Goal: Information Seeking & Learning: Stay updated

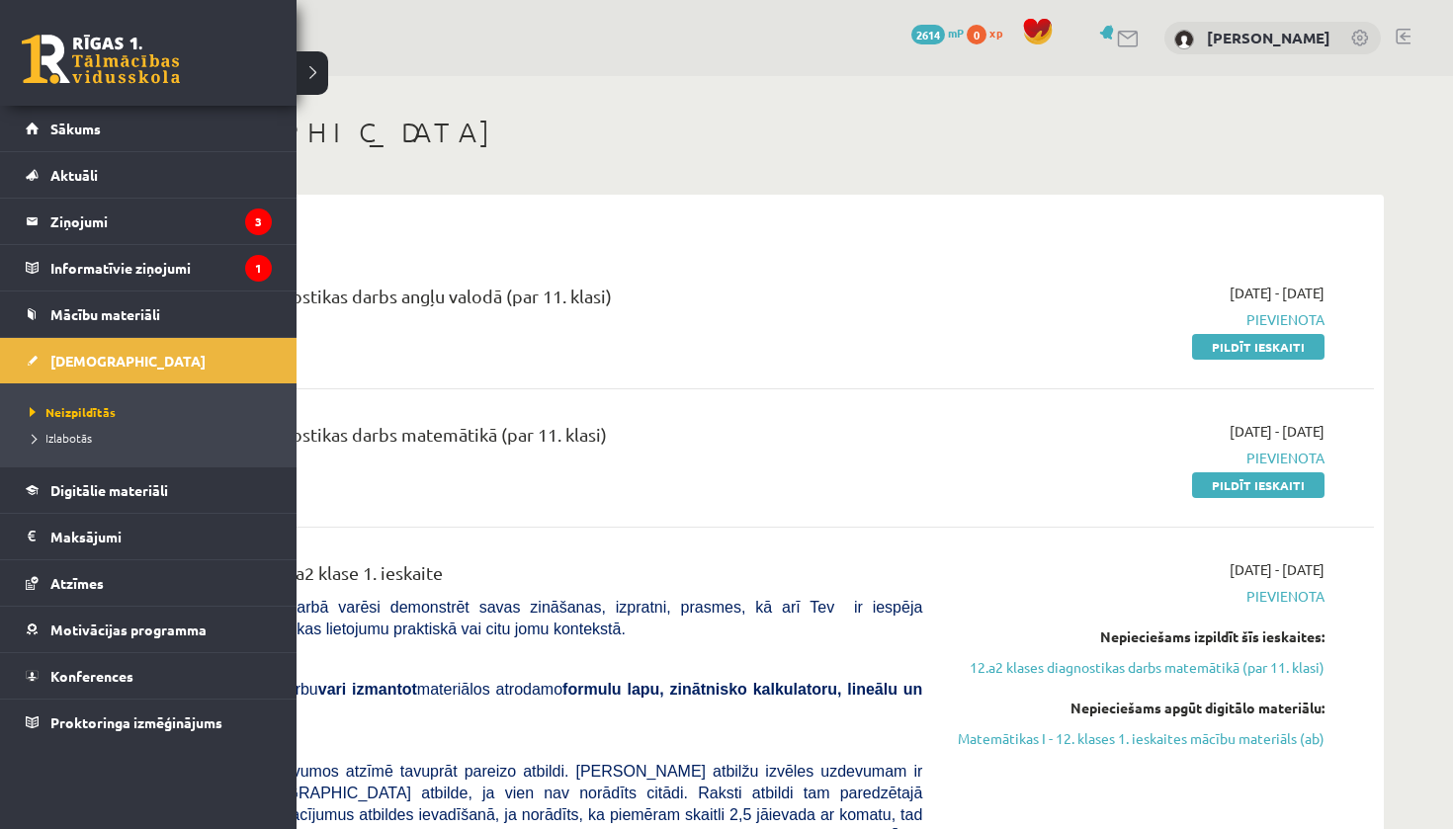
click at [44, 47] on link at bounding box center [101, 59] width 158 height 49
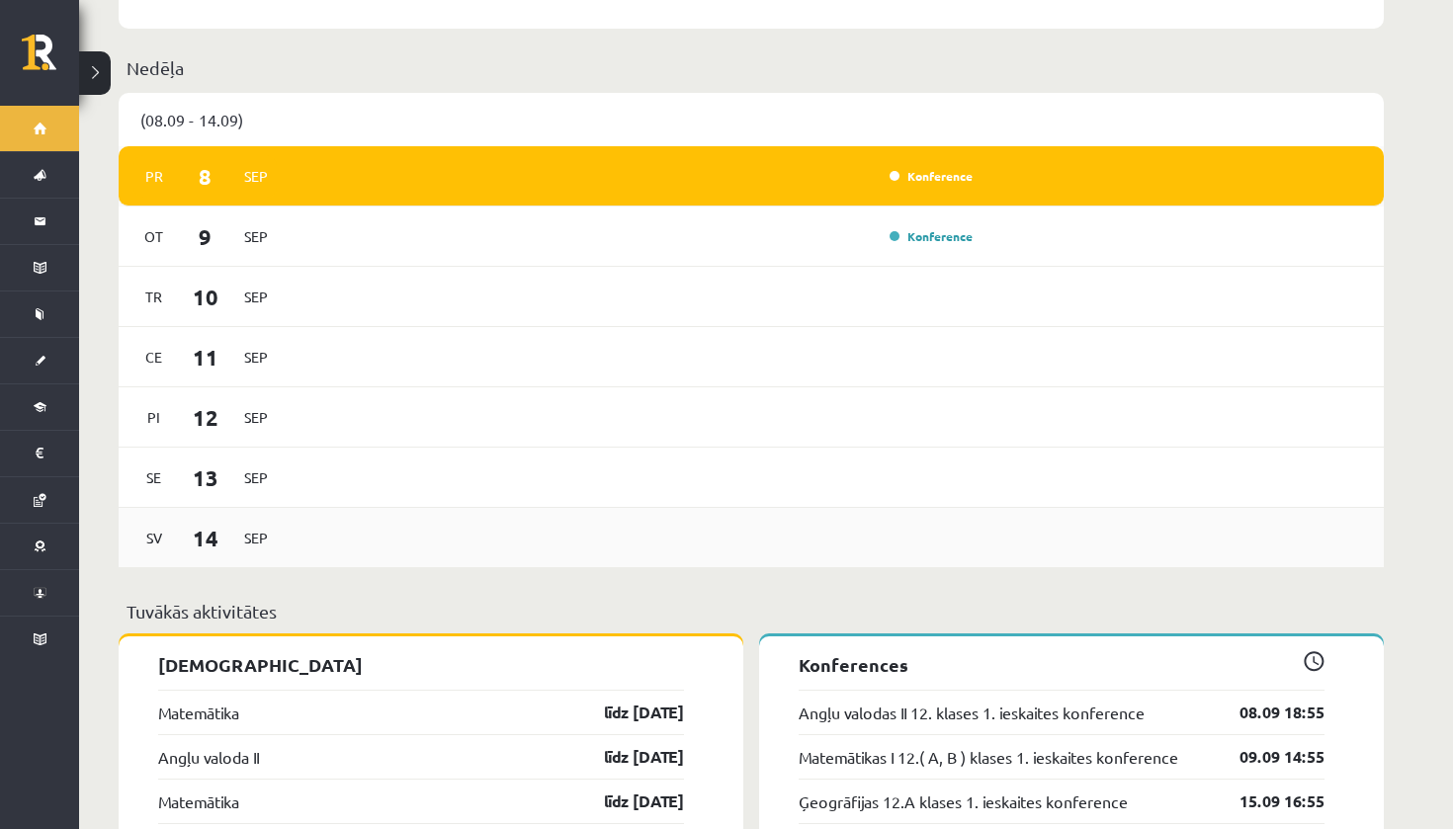
scroll to position [1150, 0]
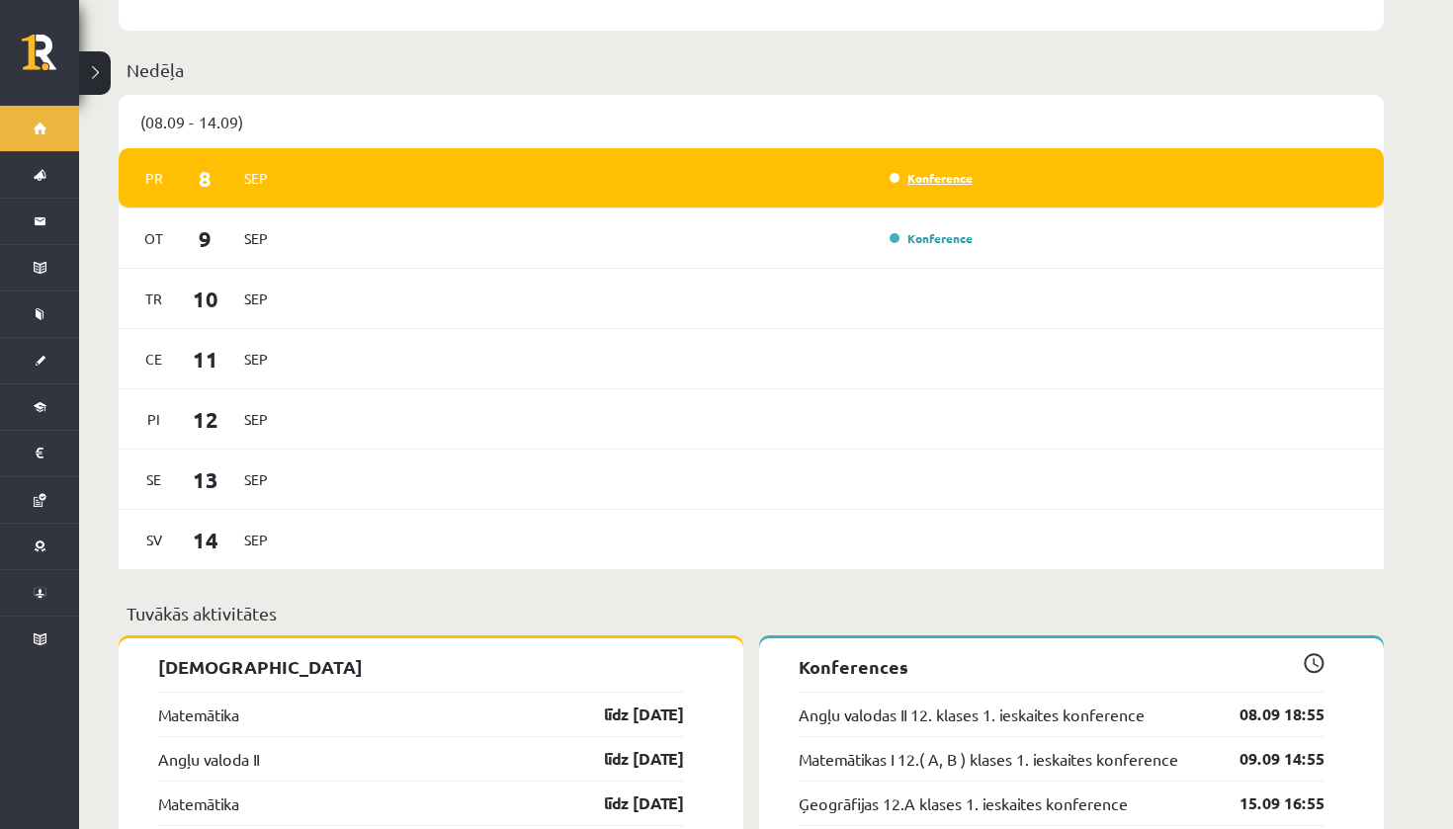
click at [935, 170] on link "Konference" at bounding box center [931, 178] width 83 height 16
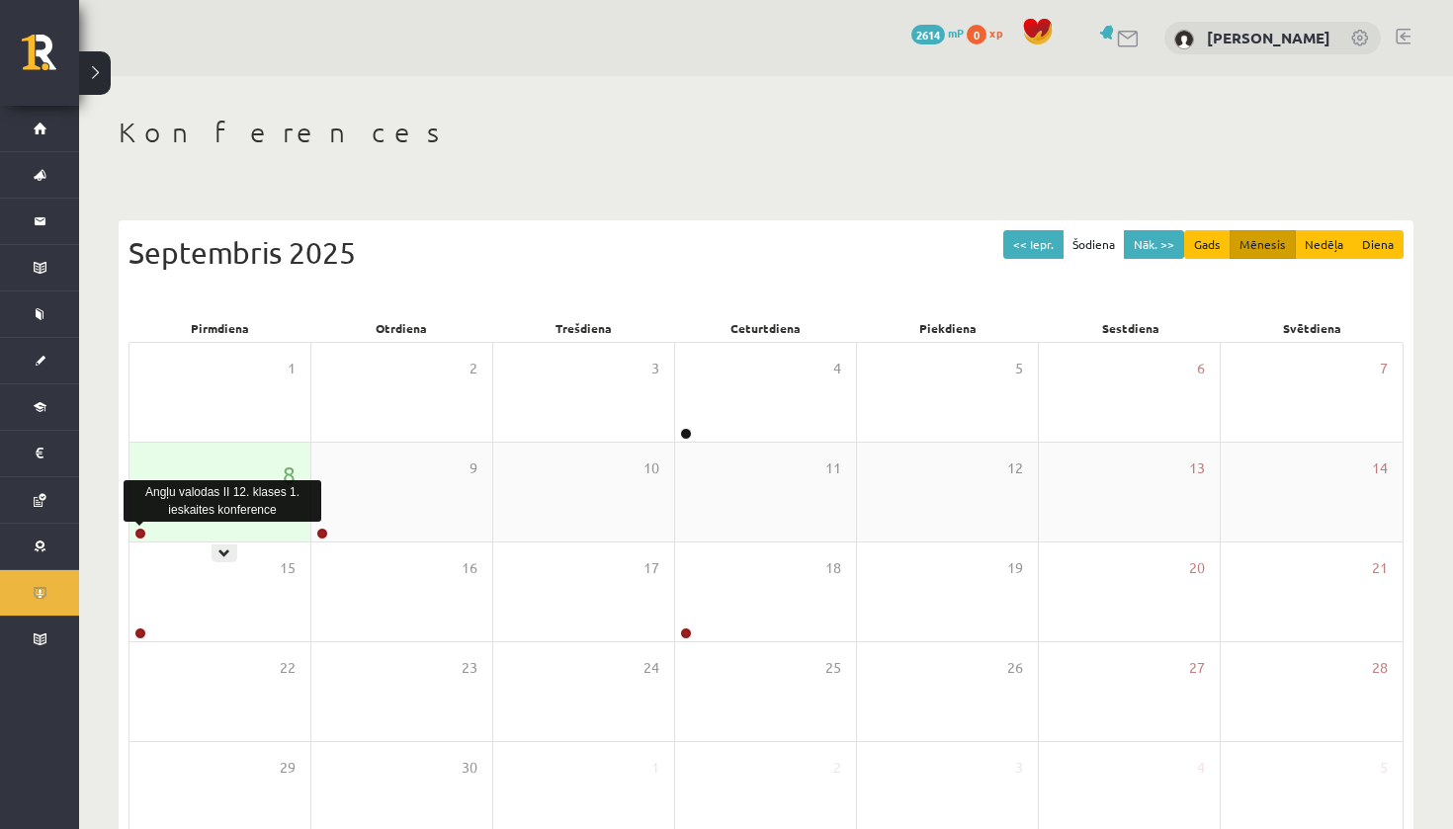
click at [142, 533] on link at bounding box center [140, 534] width 12 height 12
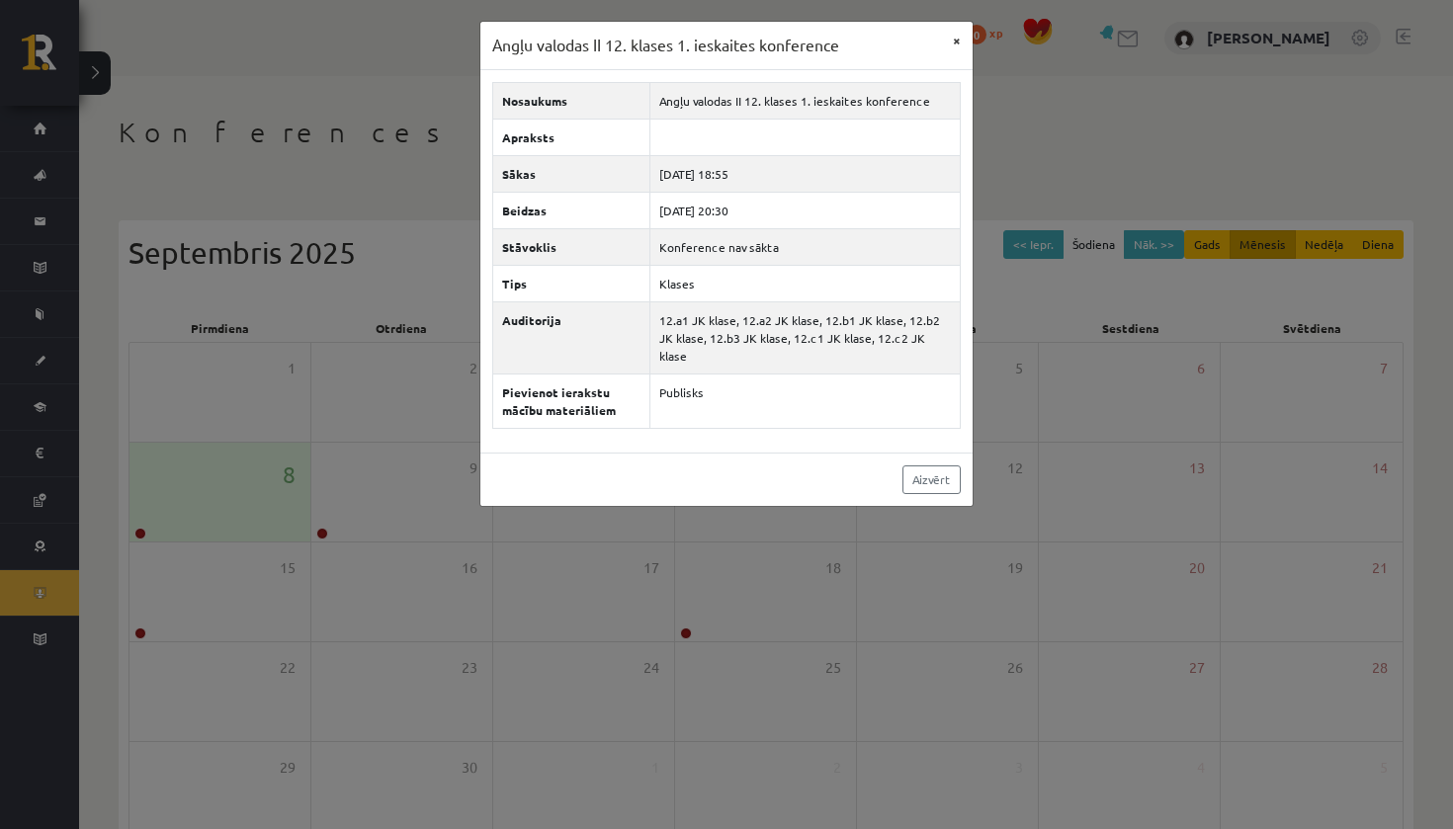
click at [956, 43] on button "×" at bounding box center [957, 41] width 32 height 38
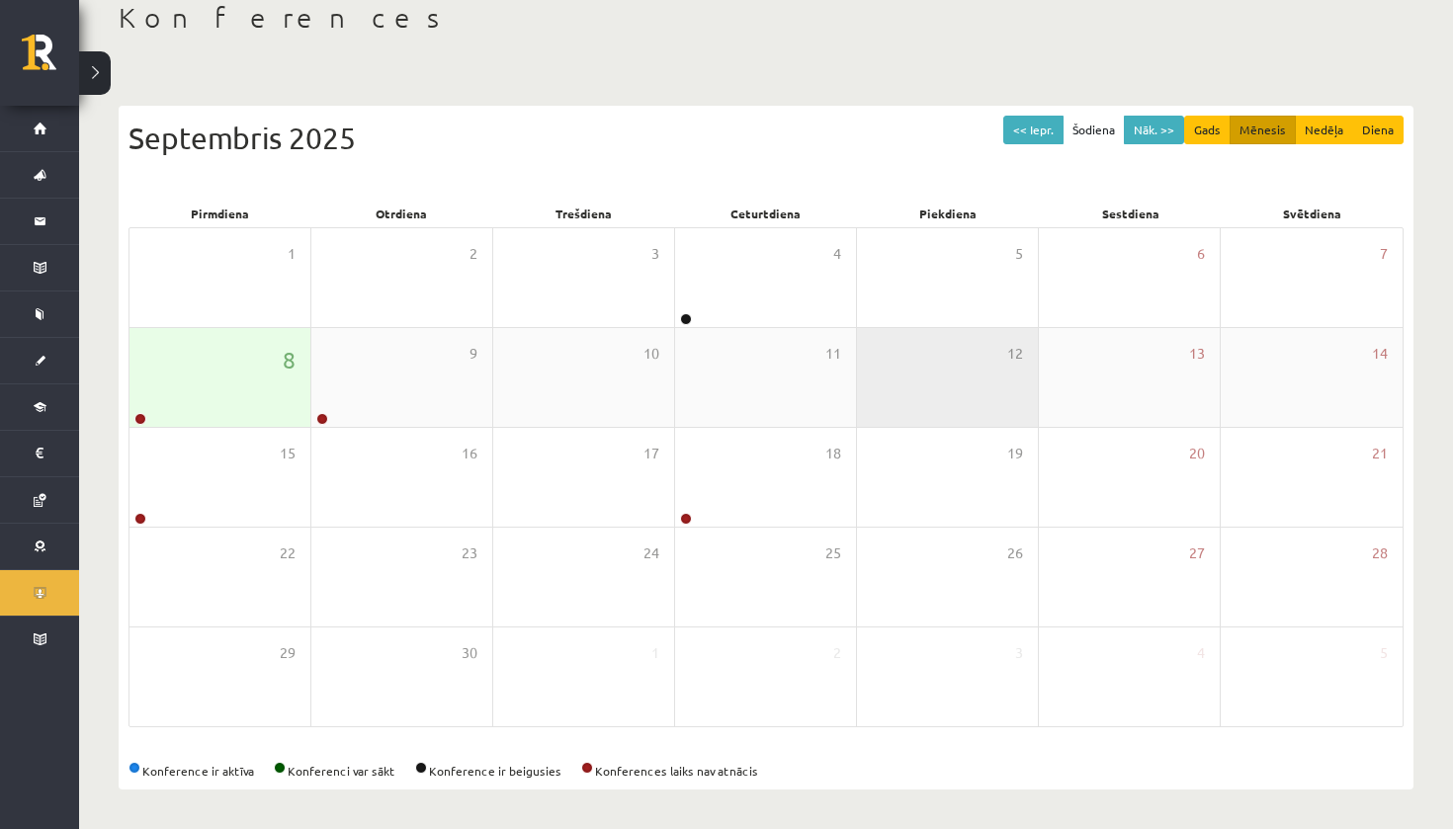
scroll to position [115, 0]
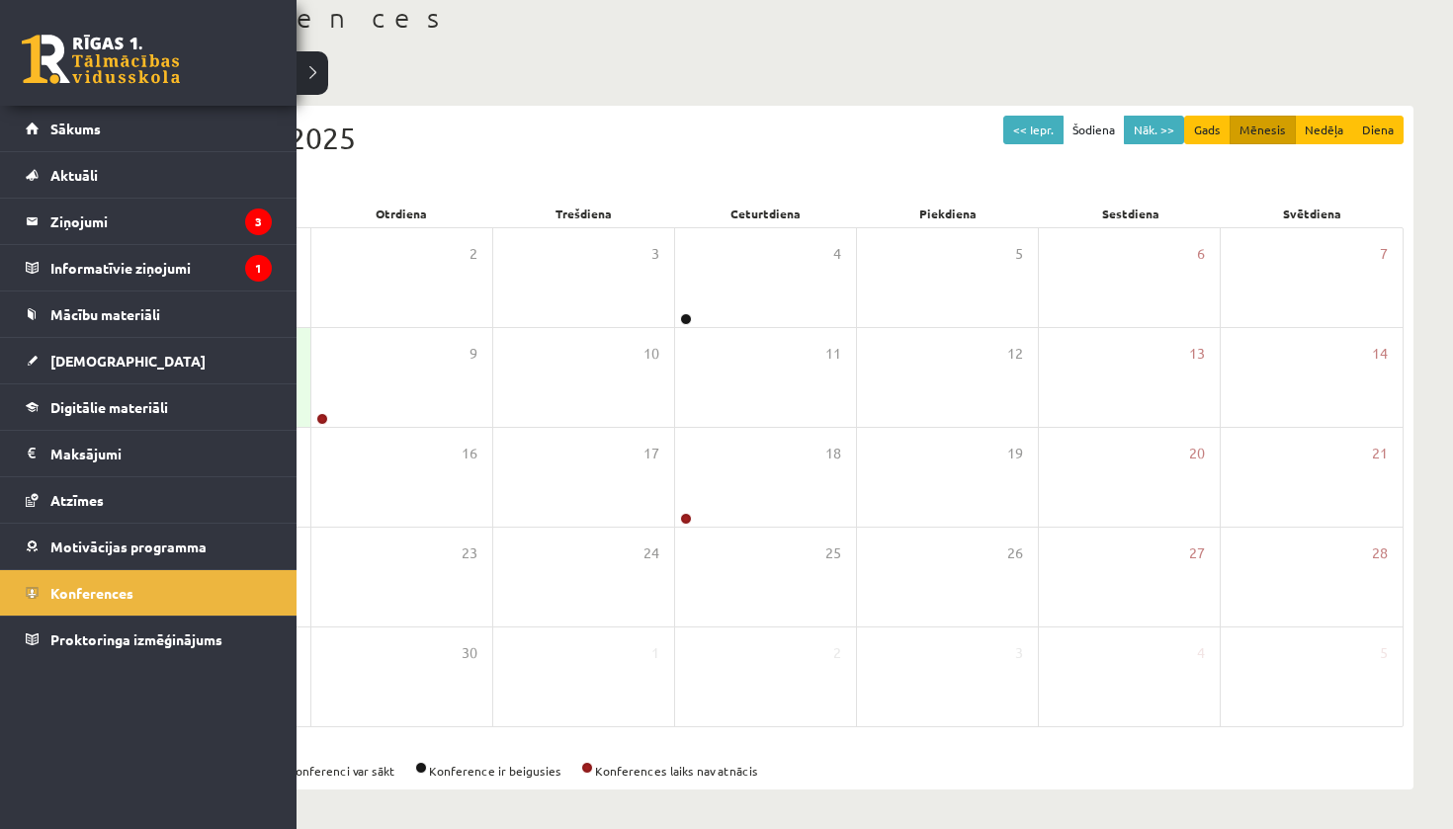
click at [51, 48] on link at bounding box center [101, 59] width 158 height 49
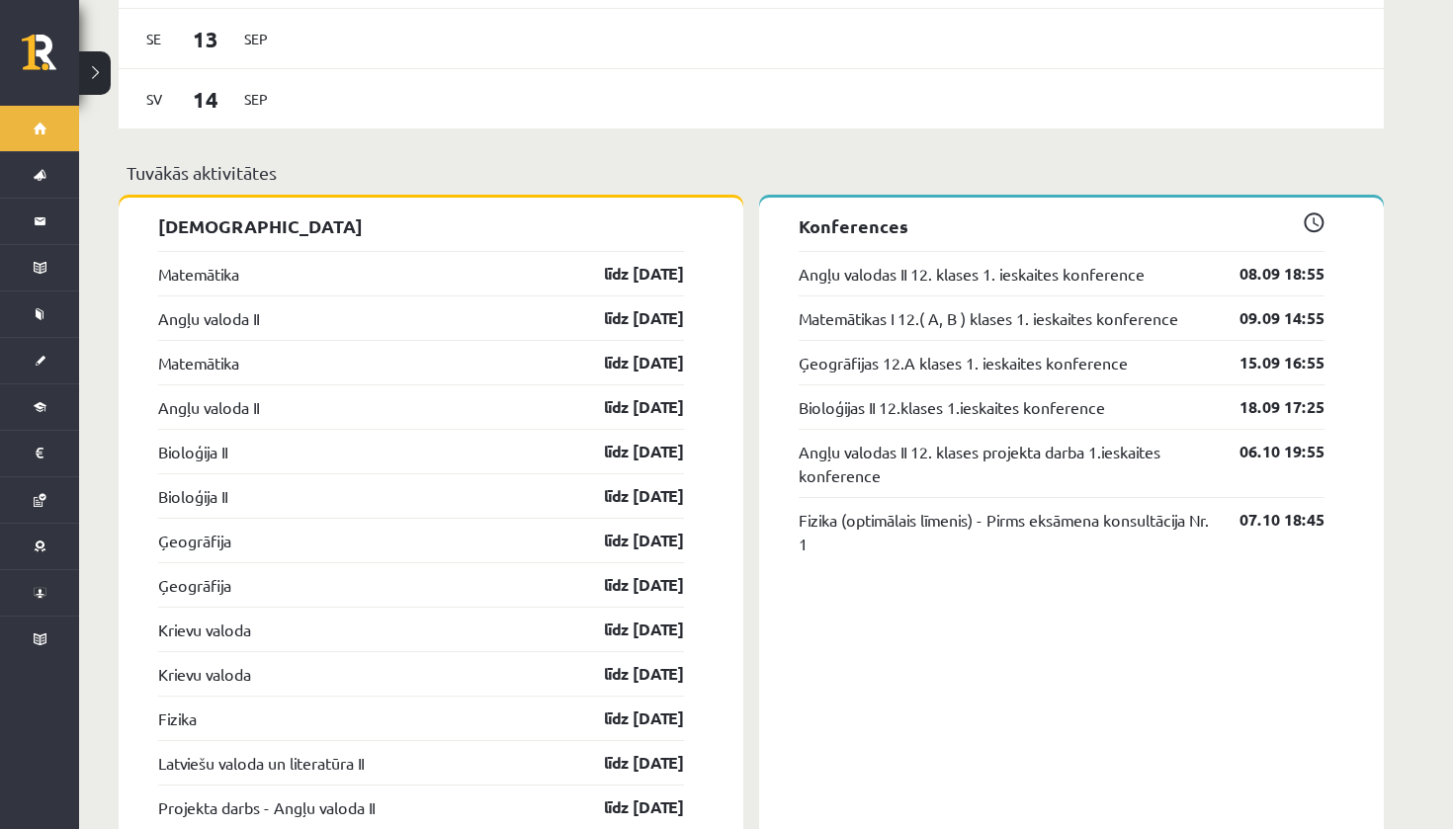
scroll to position [1595, 0]
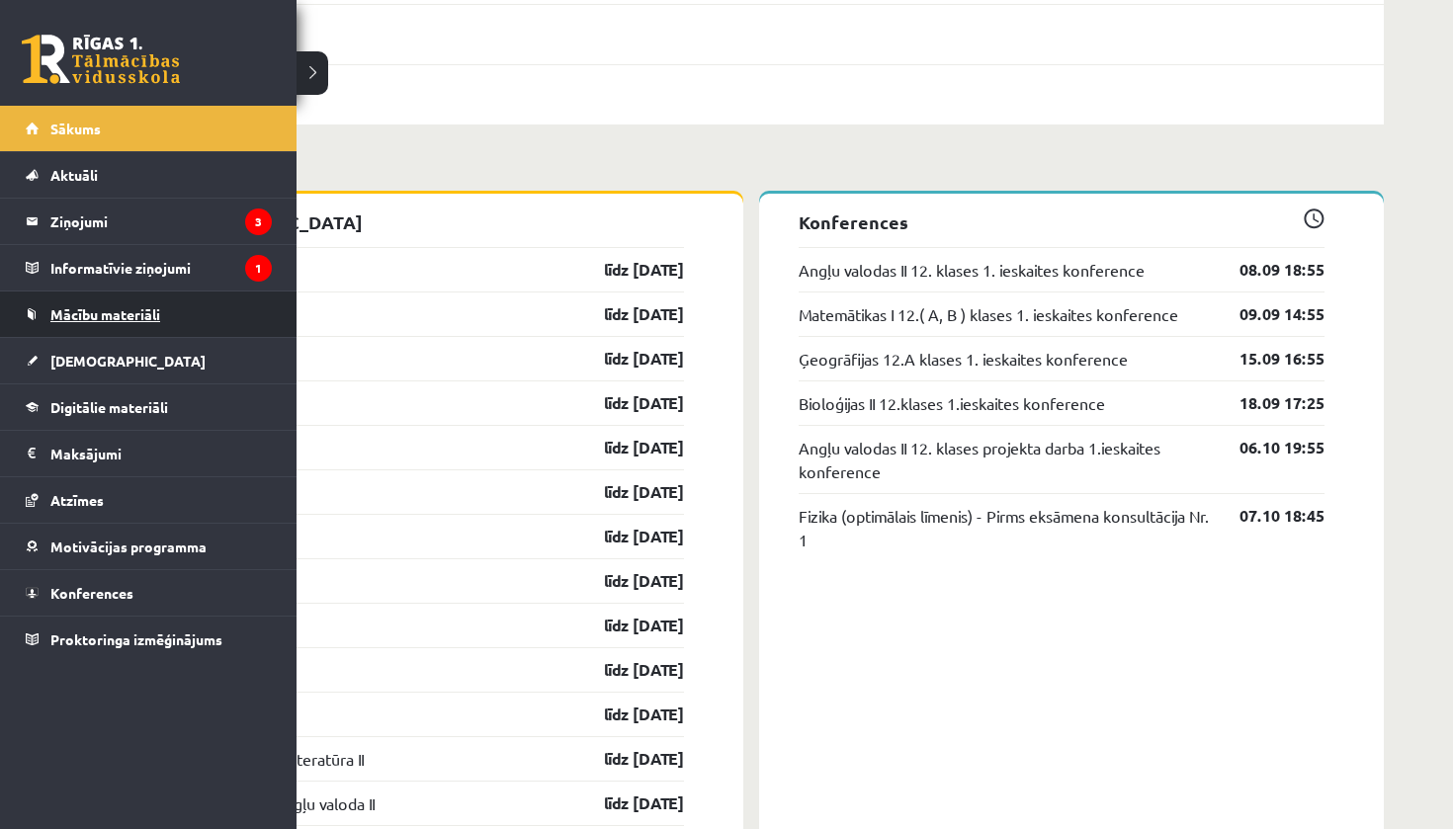
click at [125, 322] on link "Mācību materiāli" at bounding box center [149, 314] width 246 height 45
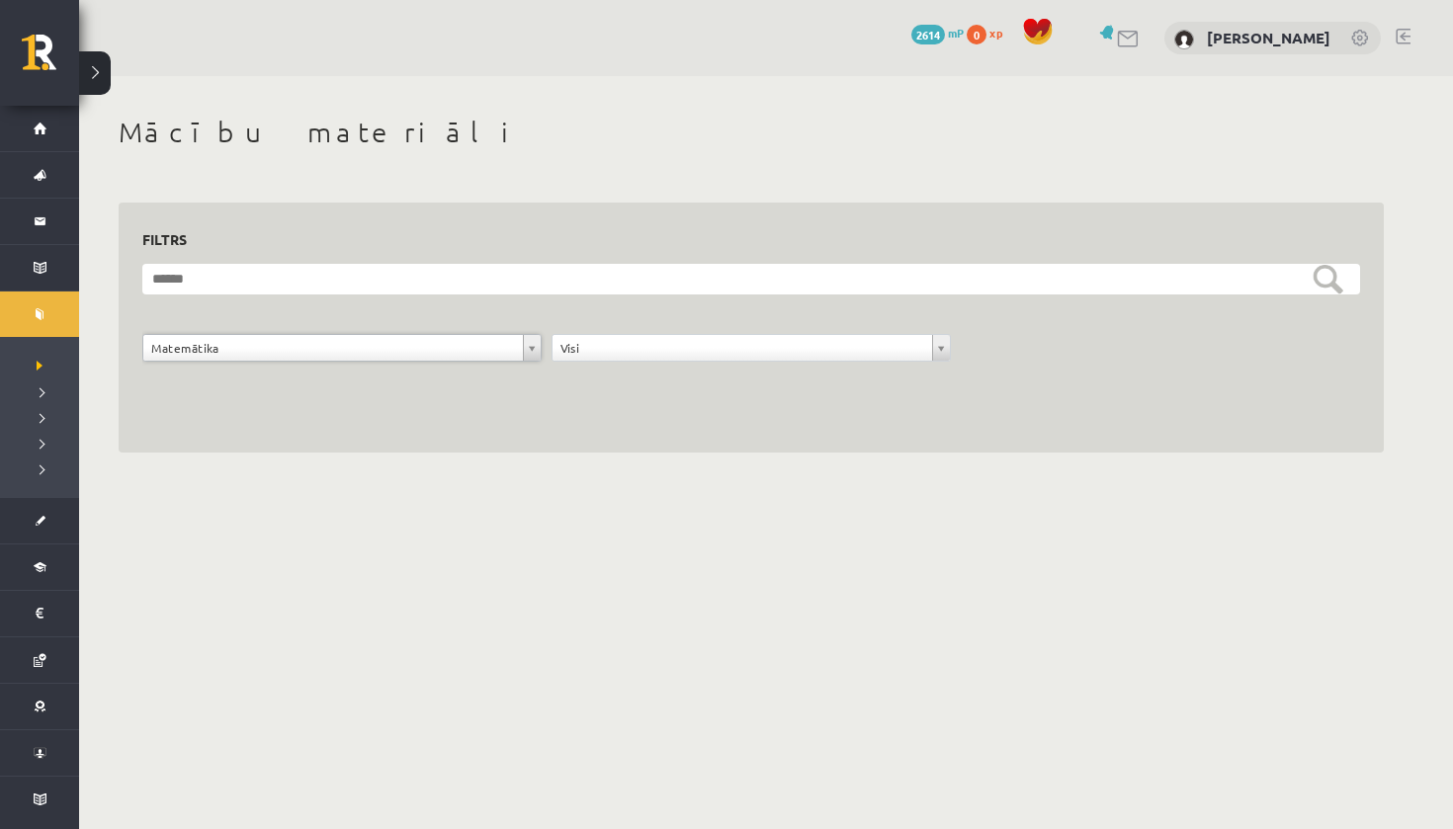
click at [462, 364] on div "**********" at bounding box center [341, 353] width 409 height 38
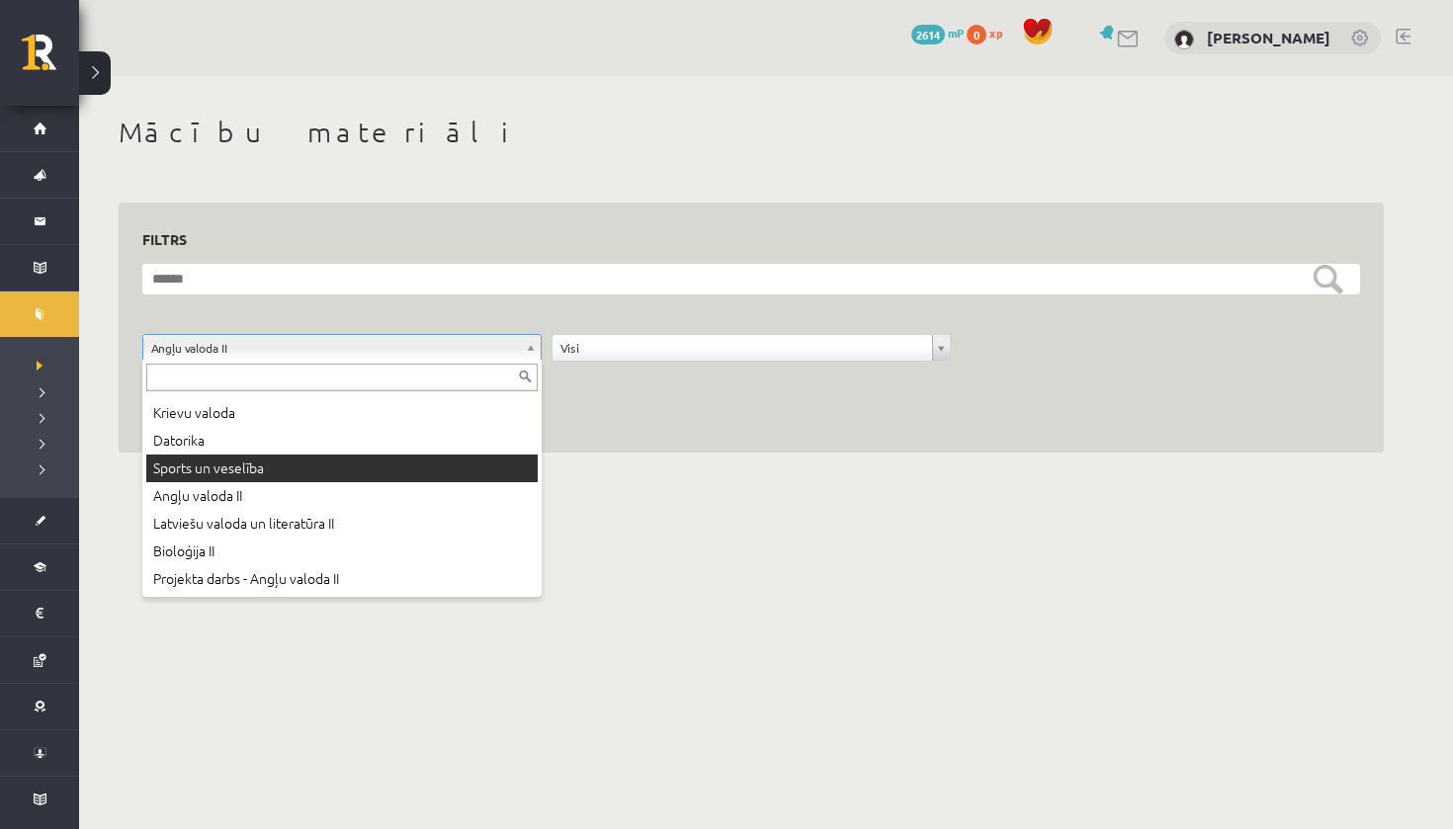
scroll to position [107, 0]
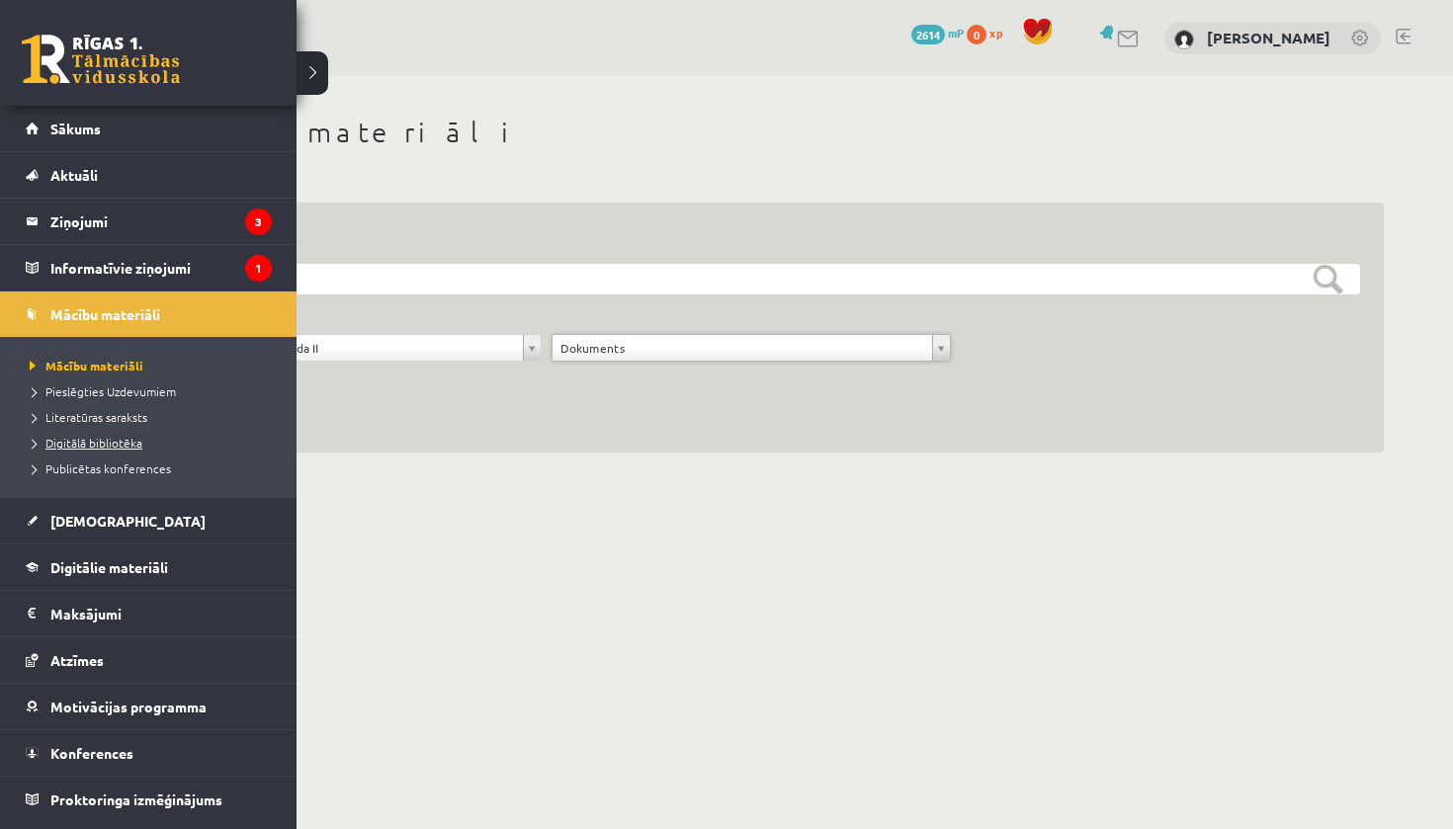
click at [102, 438] on span "Digitālā bibliotēka" at bounding box center [84, 443] width 118 height 16
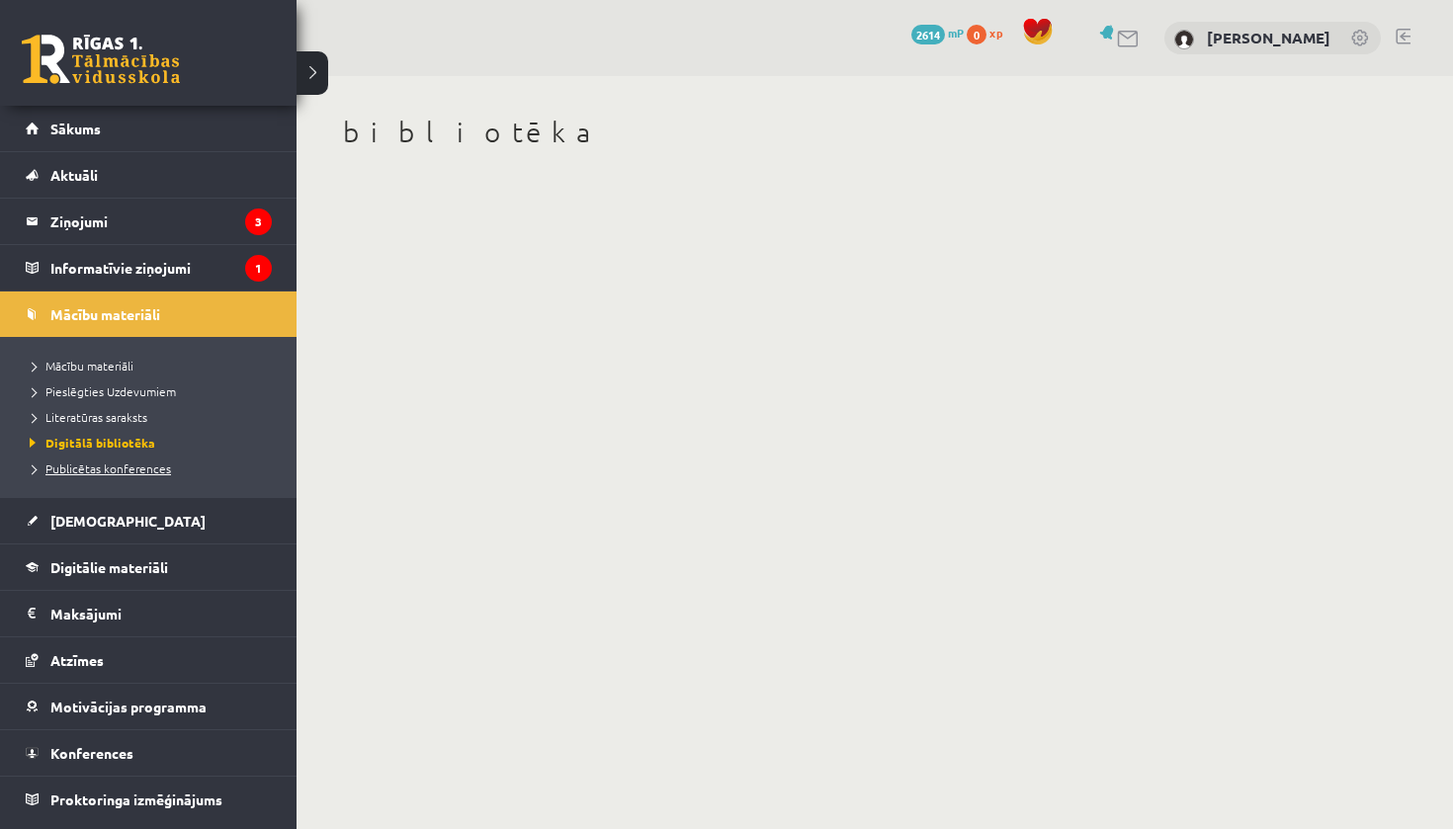
click at [121, 469] on span "Publicētas konferences" at bounding box center [98, 469] width 146 height 16
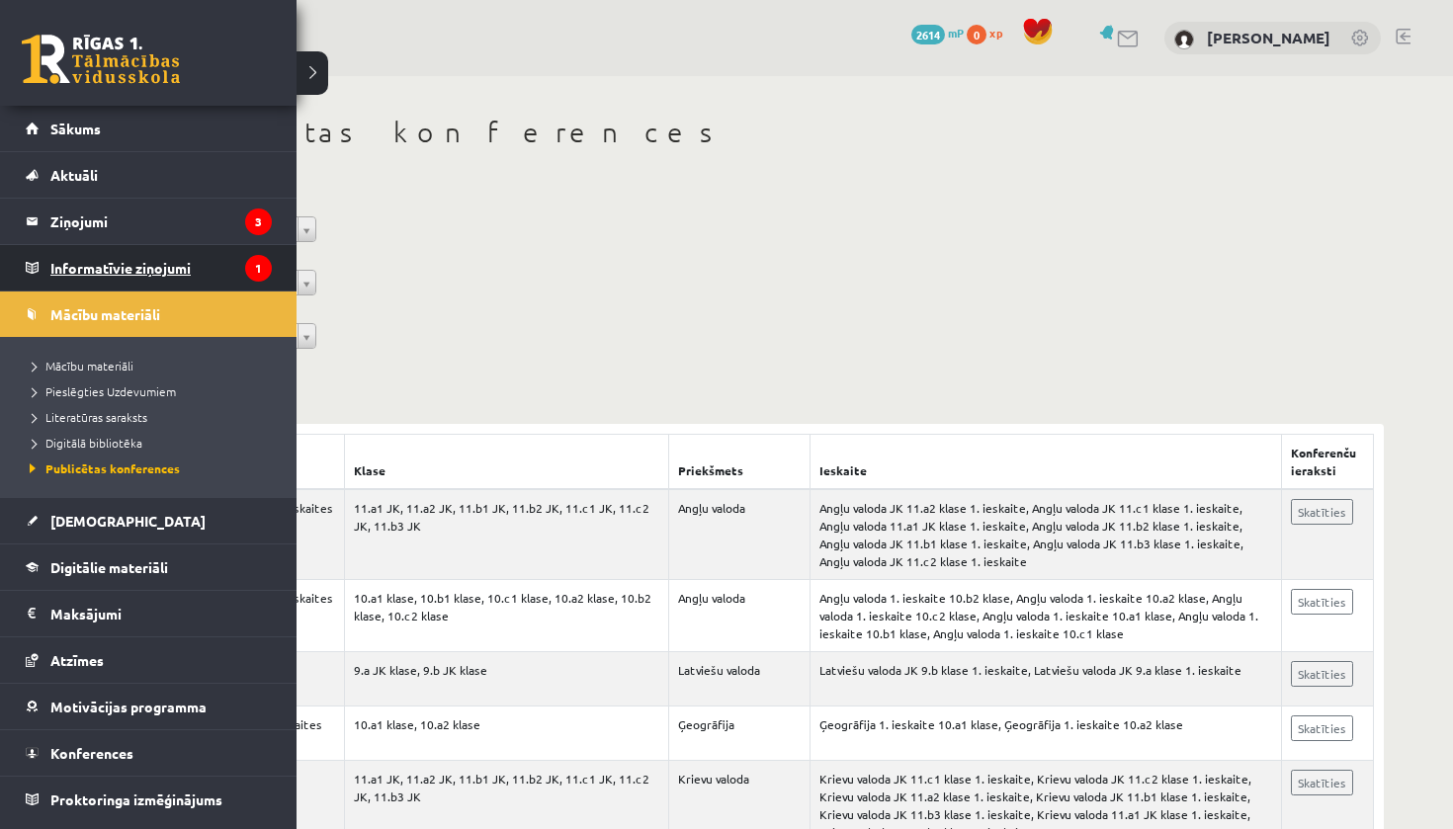
click at [133, 264] on legend "Informatīvie ziņojumi 1" at bounding box center [160, 267] width 221 height 45
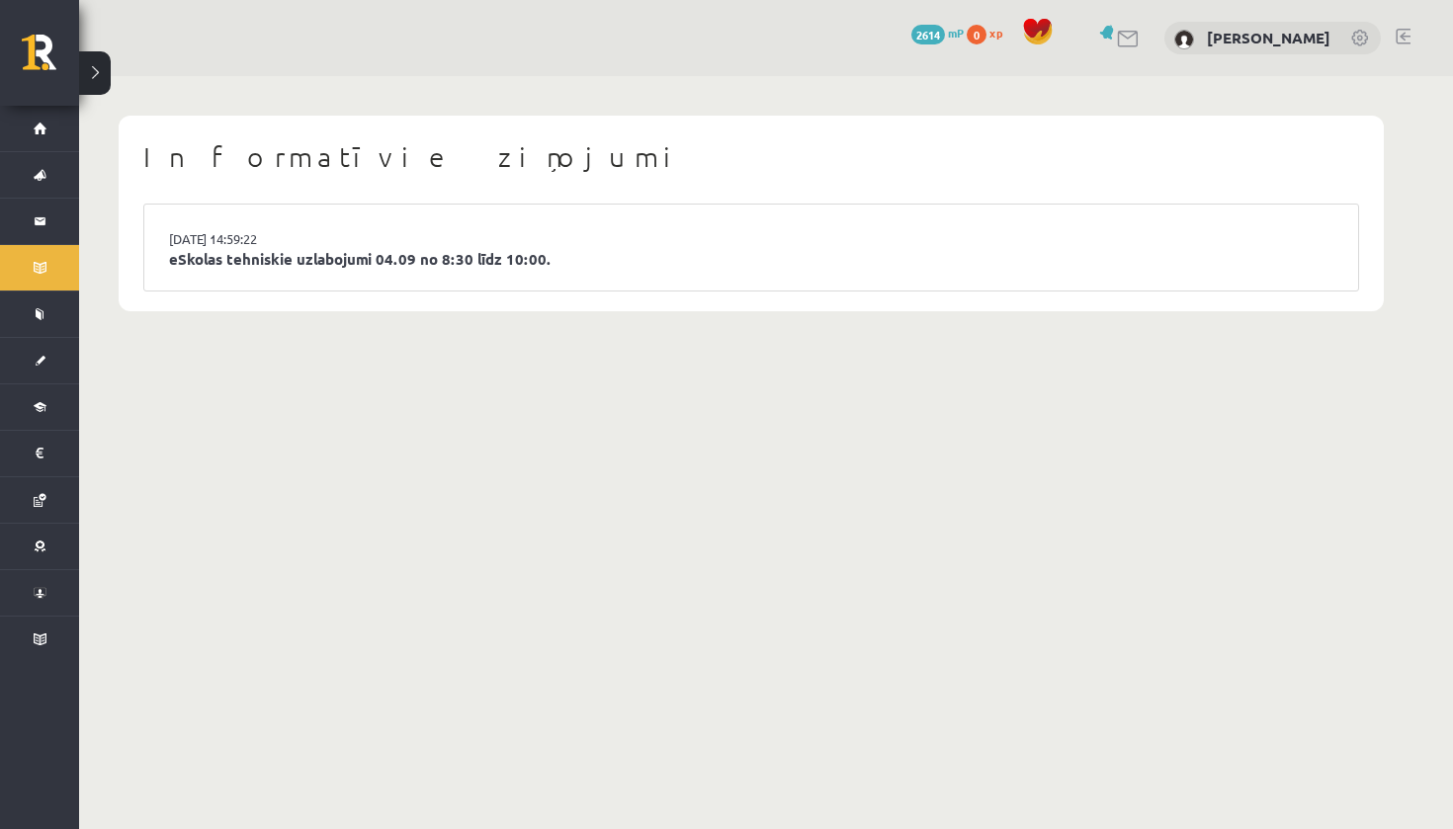
click at [472, 243] on li "03.09.2025 14:59:22 eSkolas tehniskie uzlabojumi 04.09 no 8:30 līdz 10:00." at bounding box center [751, 248] width 1214 height 86
click at [472, 254] on link "eSkolas tehniskie uzlabojumi 04.09 no 8:30 līdz 10:00." at bounding box center [751, 259] width 1165 height 23
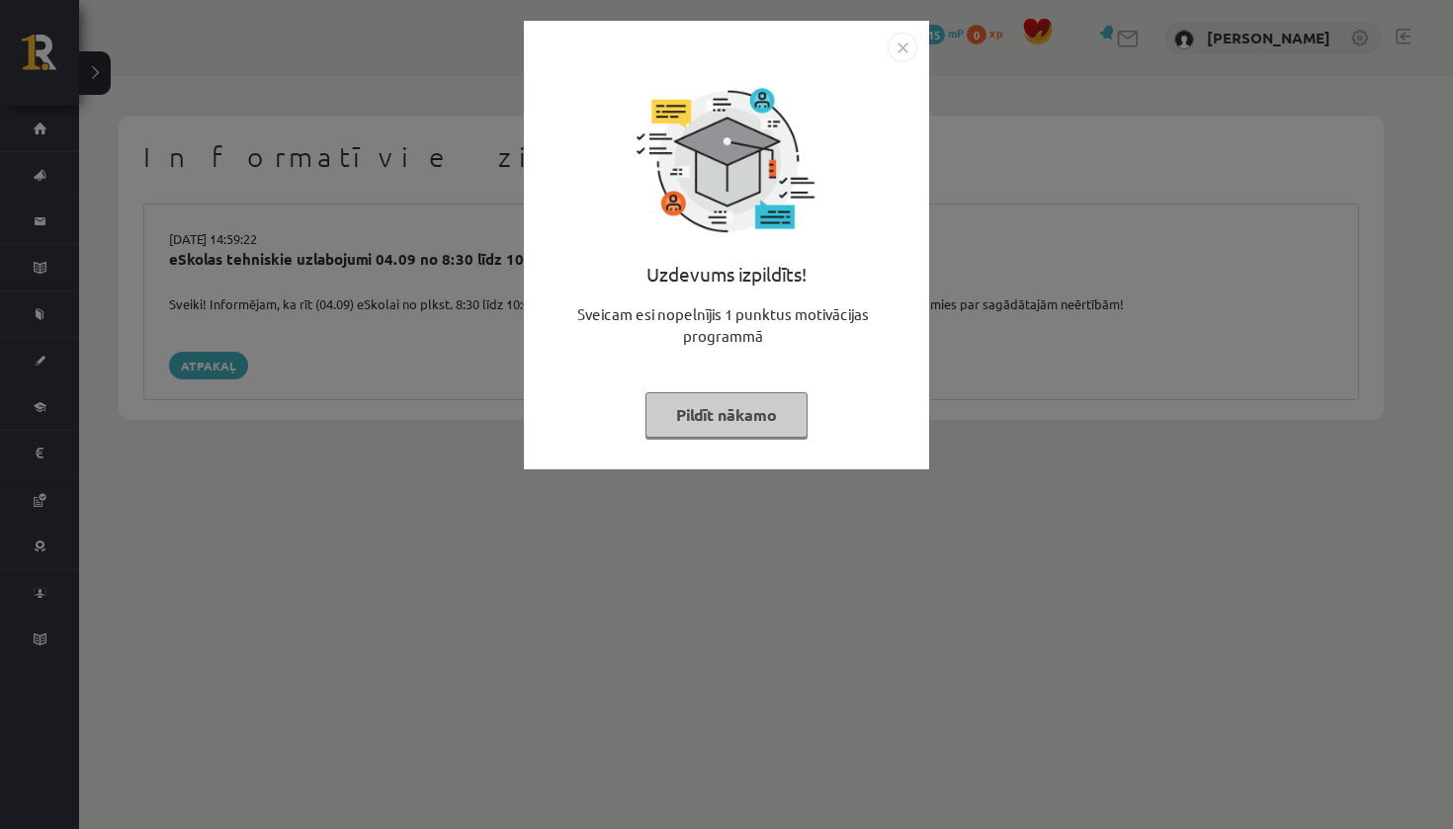
click at [700, 413] on button "Pildīt nākamo" at bounding box center [727, 414] width 162 height 45
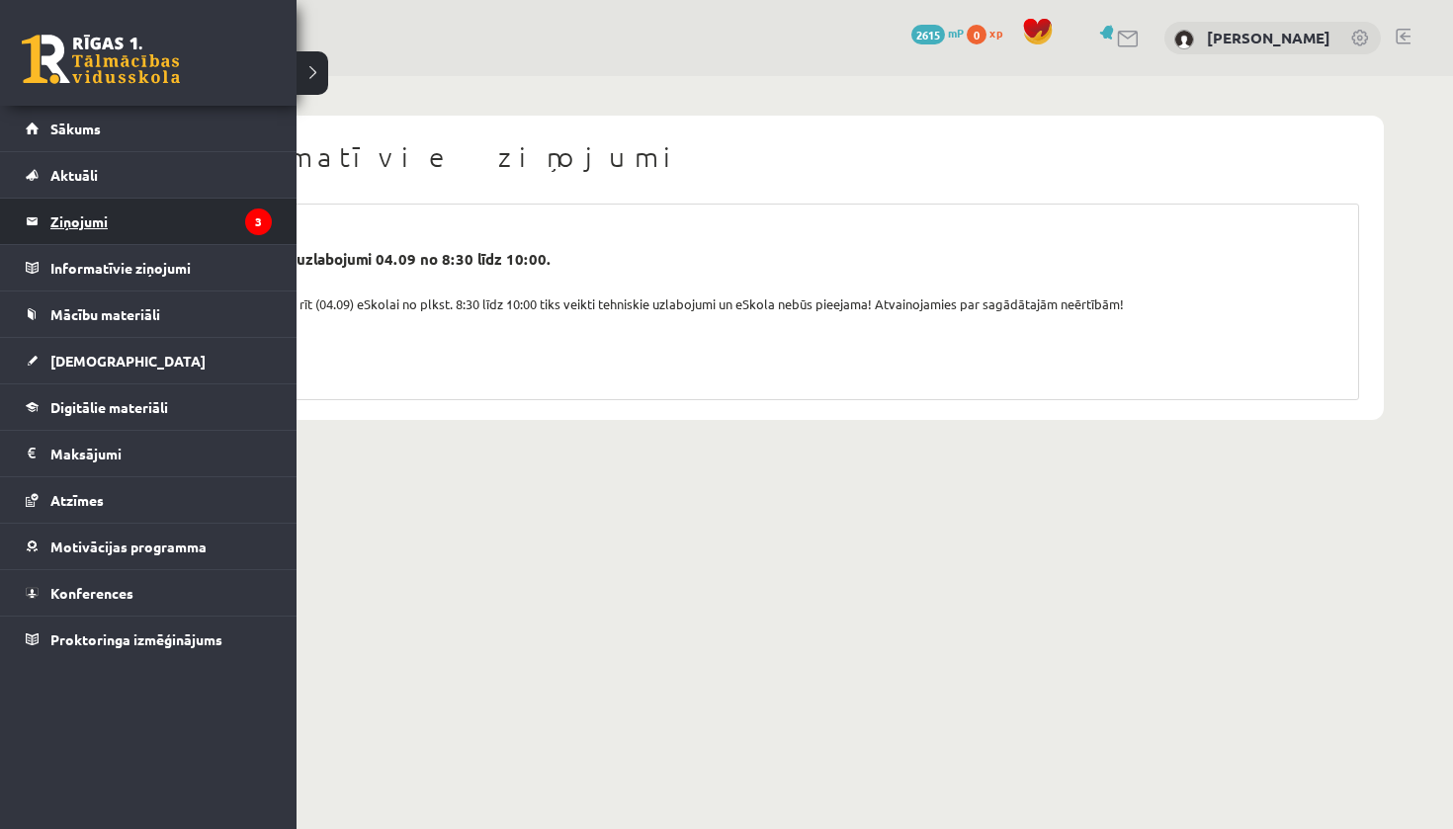
click at [177, 227] on legend "Ziņojumi 3" at bounding box center [160, 221] width 221 height 45
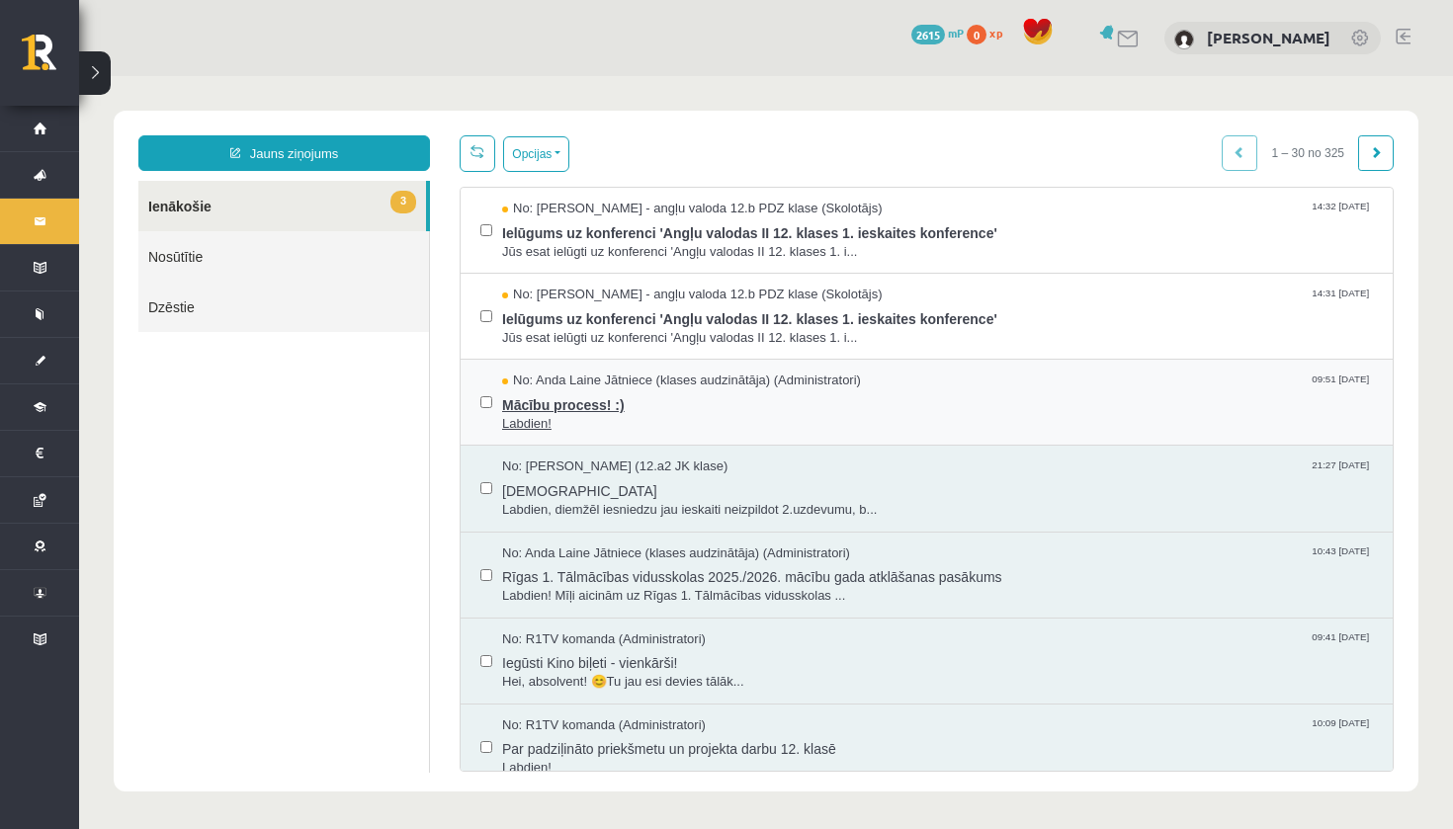
click at [746, 391] on span "Mācību process! :)" at bounding box center [937, 402] width 871 height 25
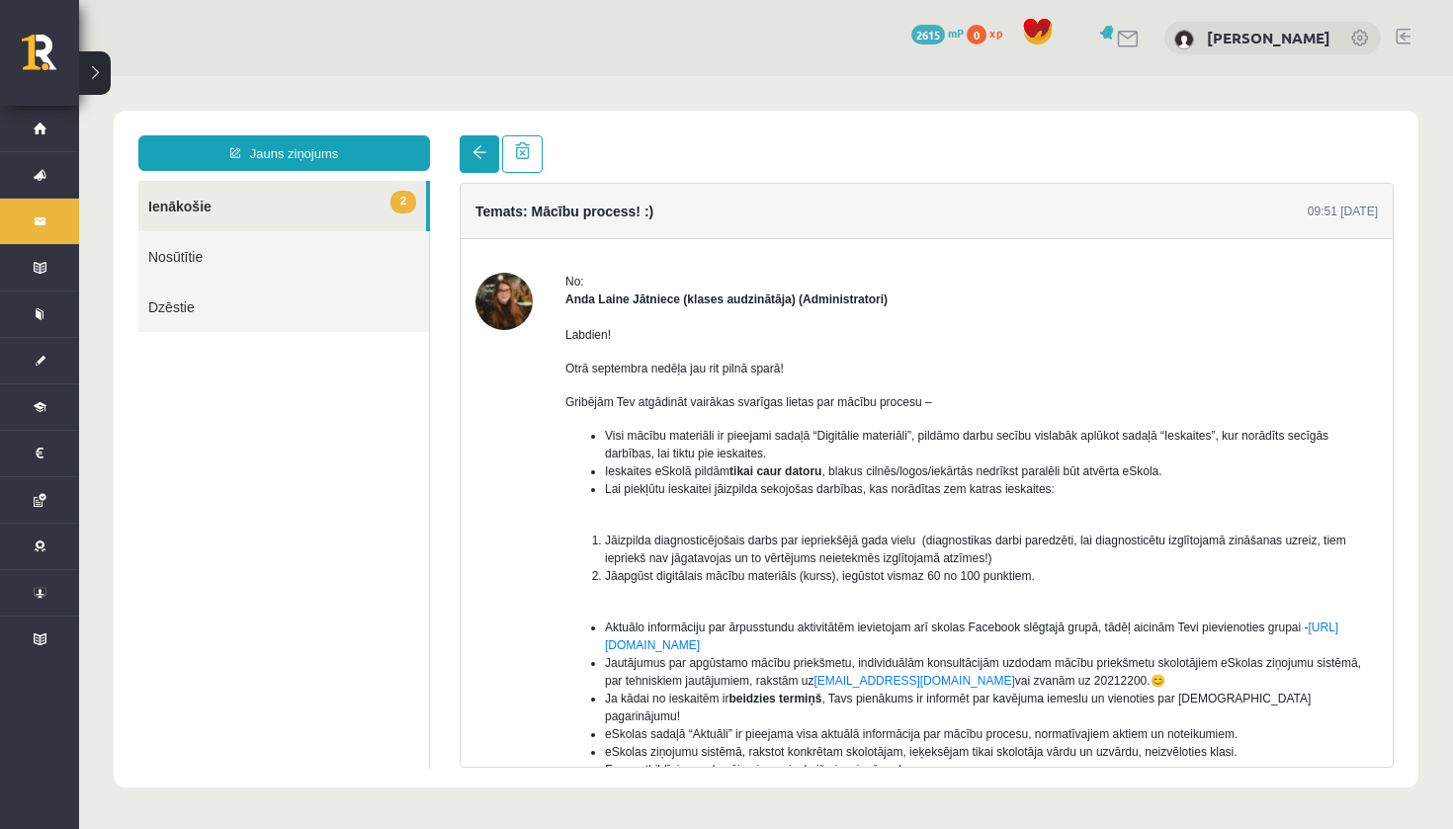
click at [475, 159] on span at bounding box center [480, 152] width 14 height 14
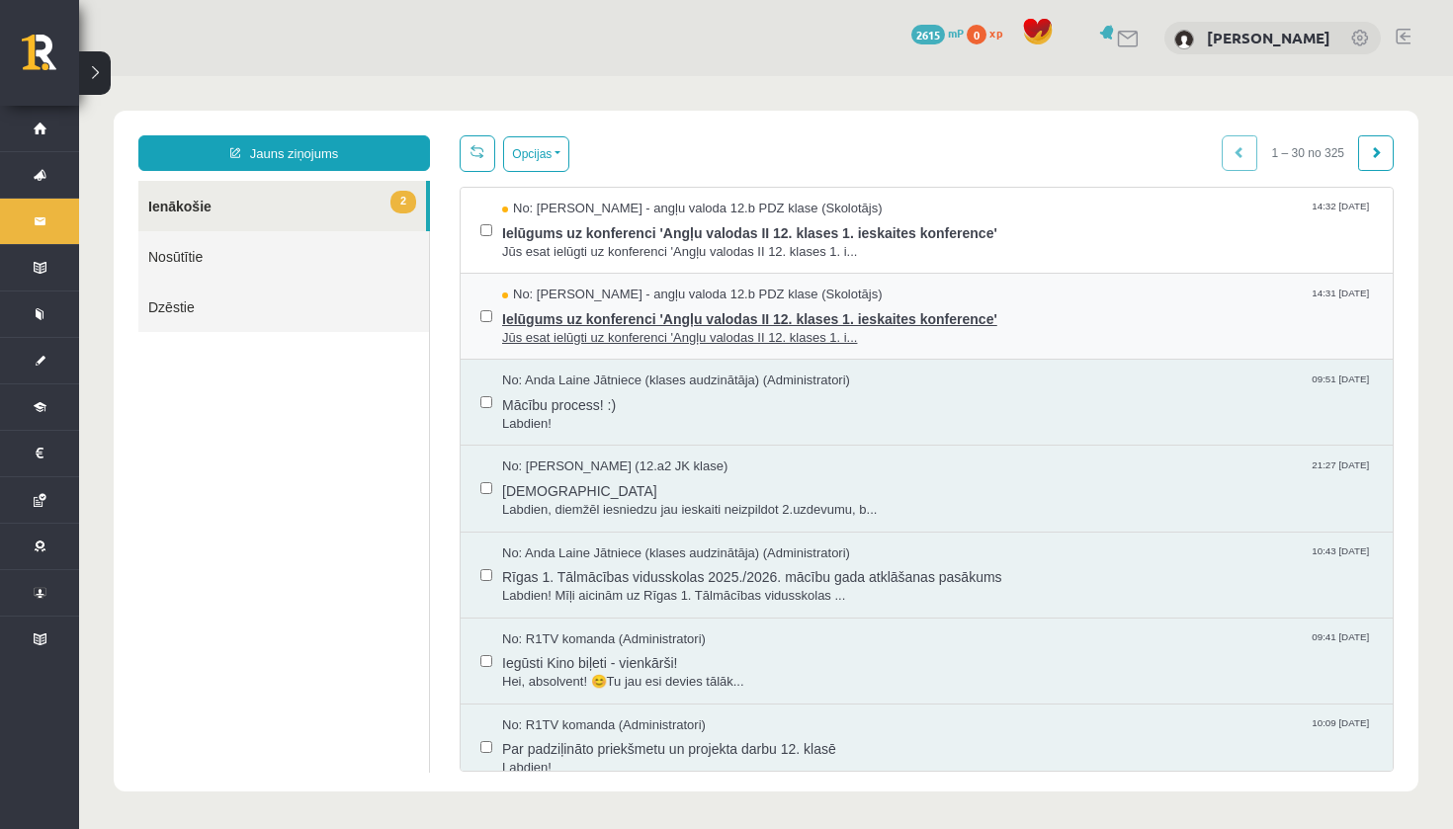
click at [621, 321] on span "Ielūgums uz konferenci 'Angļu valodas II 12. klases 1. ieskaites konference'" at bounding box center [937, 316] width 871 height 25
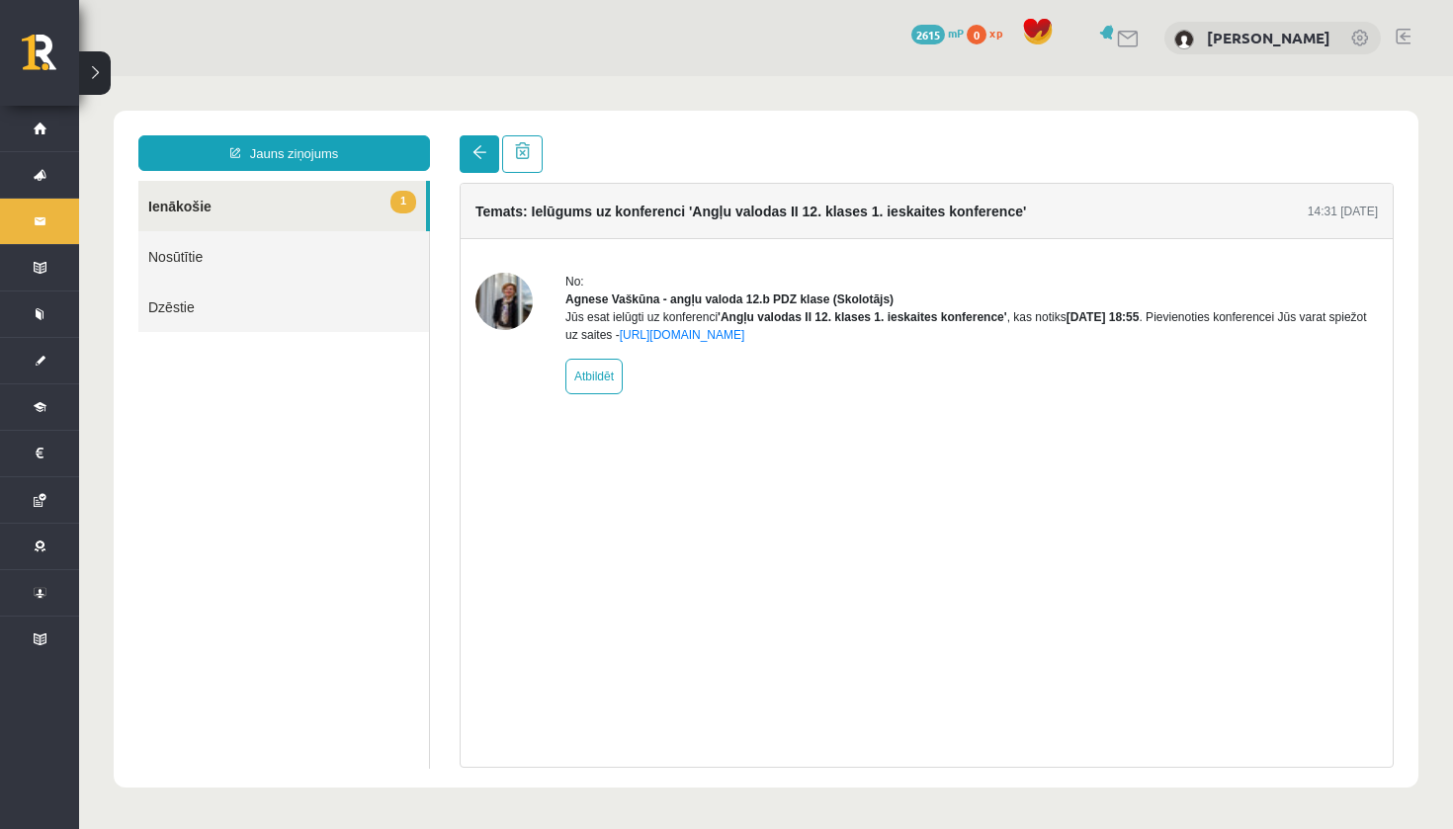
click at [477, 148] on span at bounding box center [480, 152] width 14 height 14
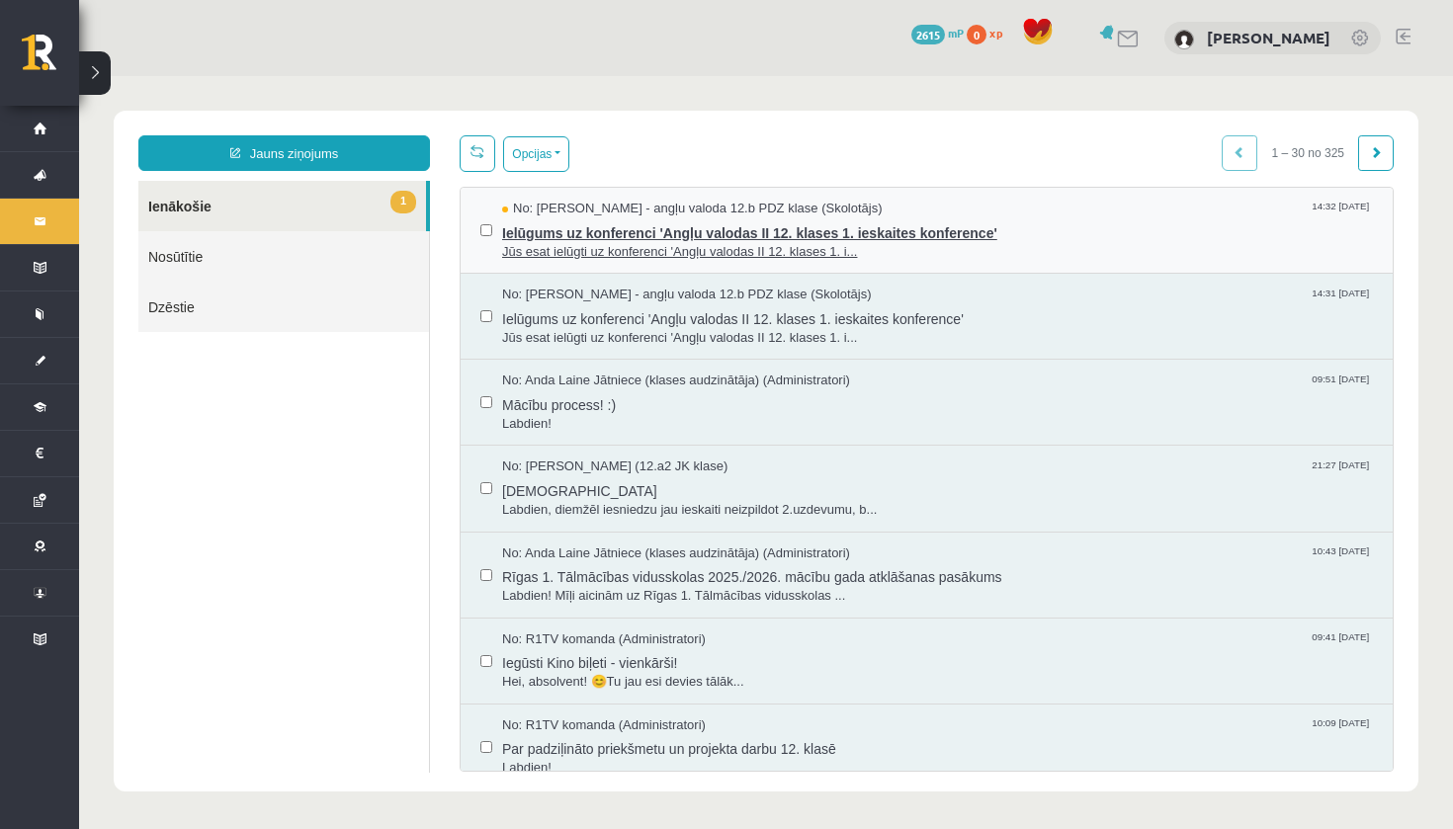
click at [588, 235] on span "Ielūgums uz konferenci 'Angļu valodas II 12. klases 1. ieskaites konference'" at bounding box center [937, 230] width 871 height 25
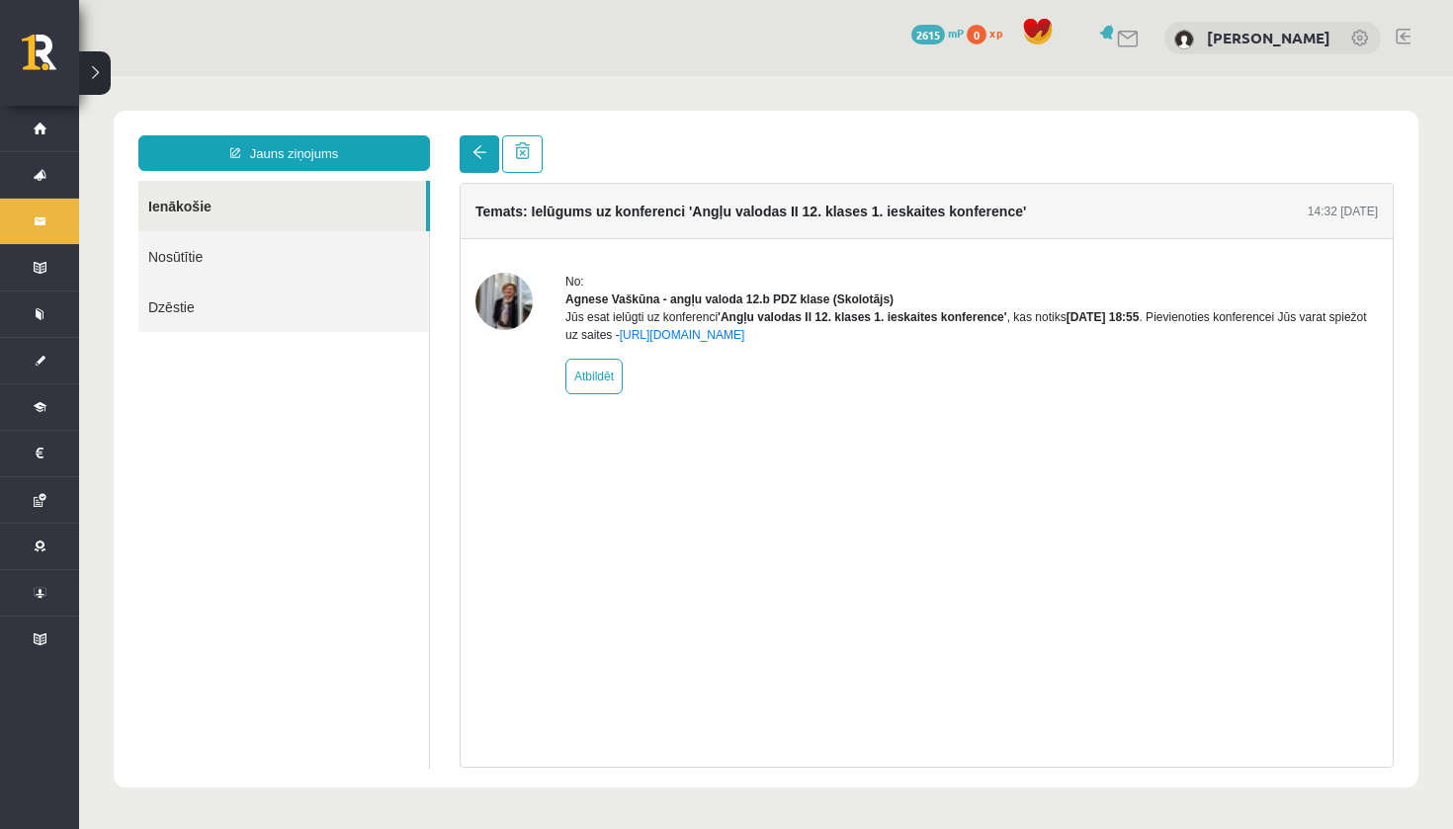
click at [479, 149] on span at bounding box center [480, 152] width 14 height 14
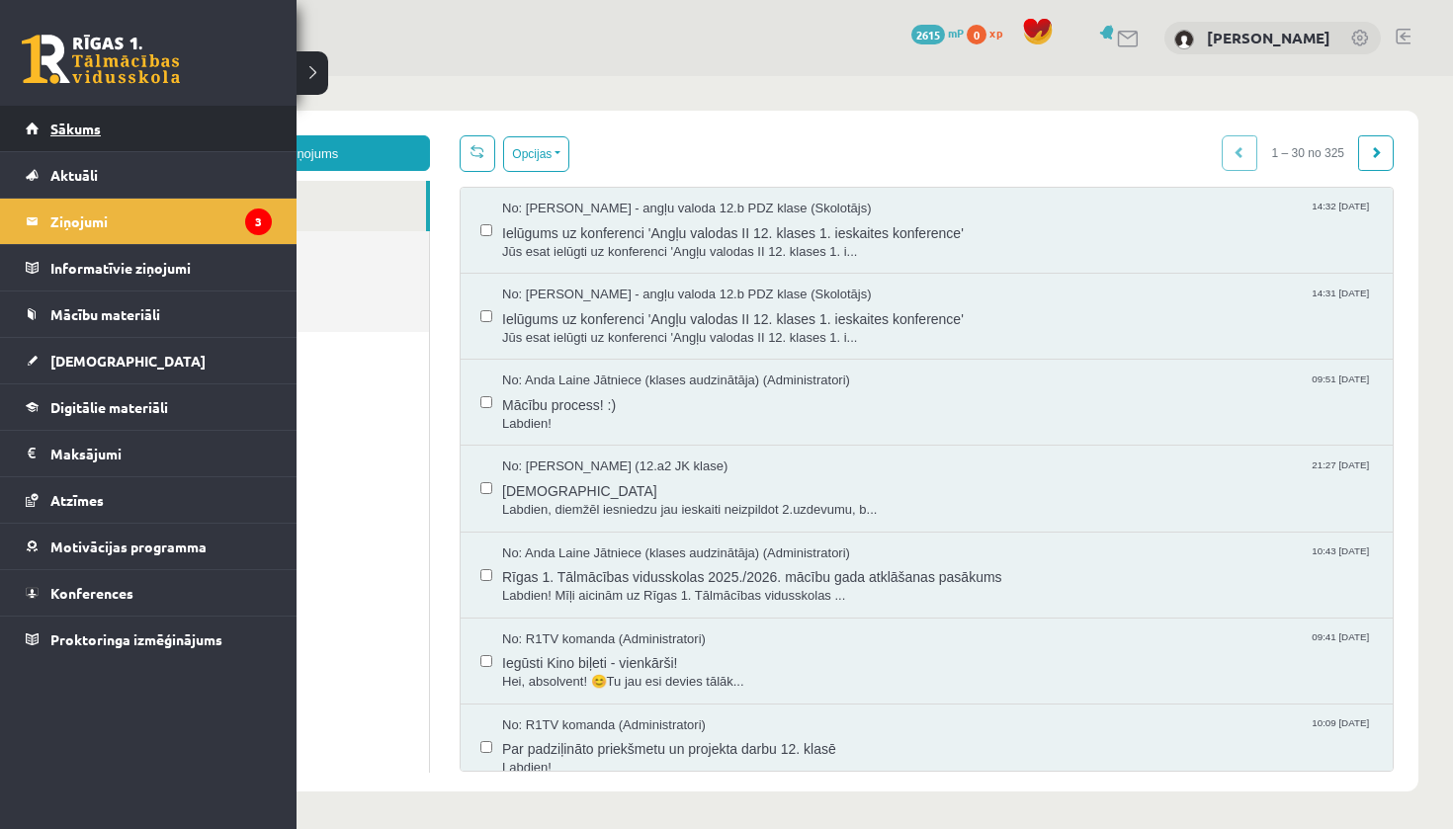
click at [201, 130] on link "Sākums" at bounding box center [149, 128] width 246 height 45
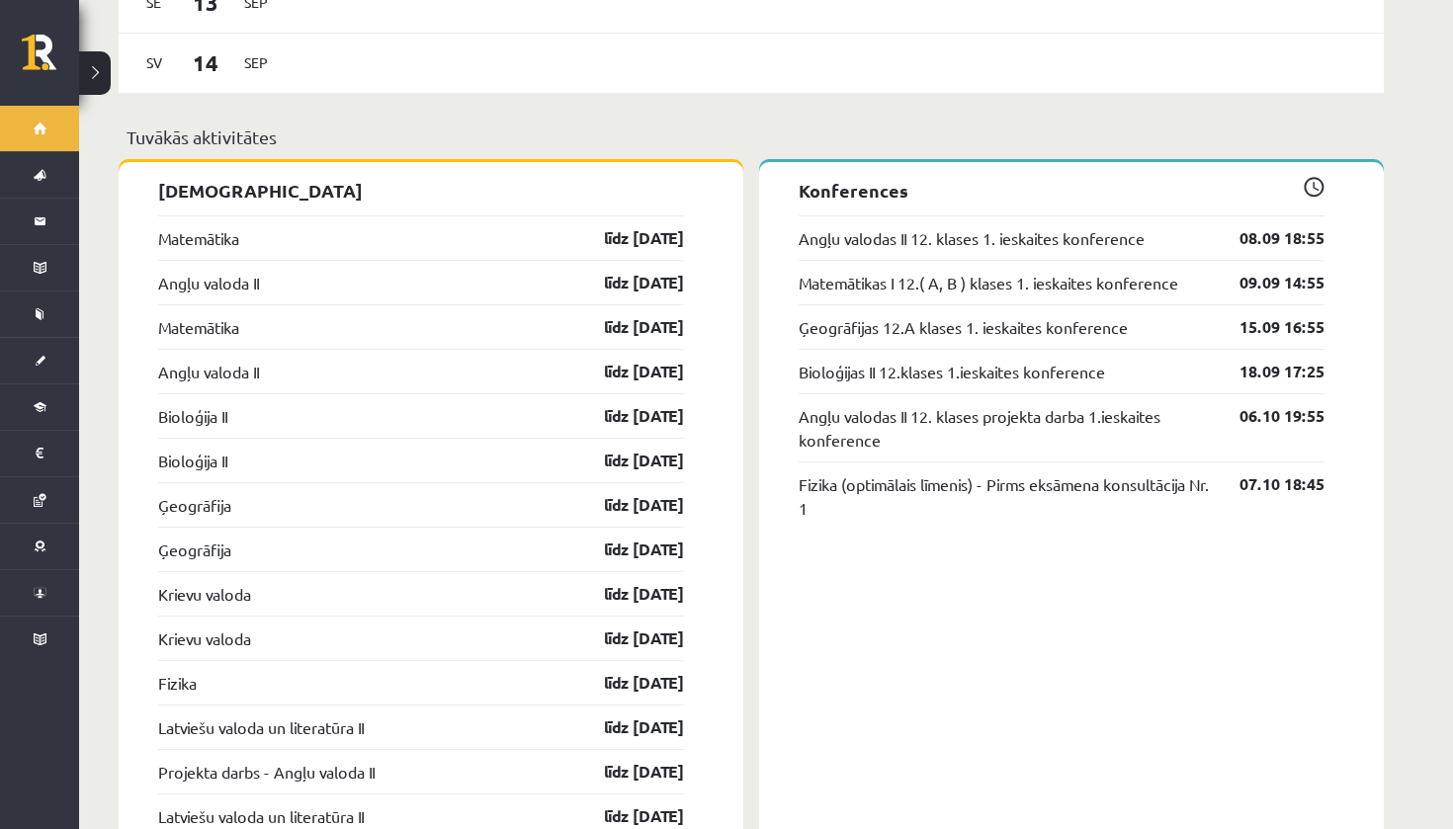
scroll to position [1510, 0]
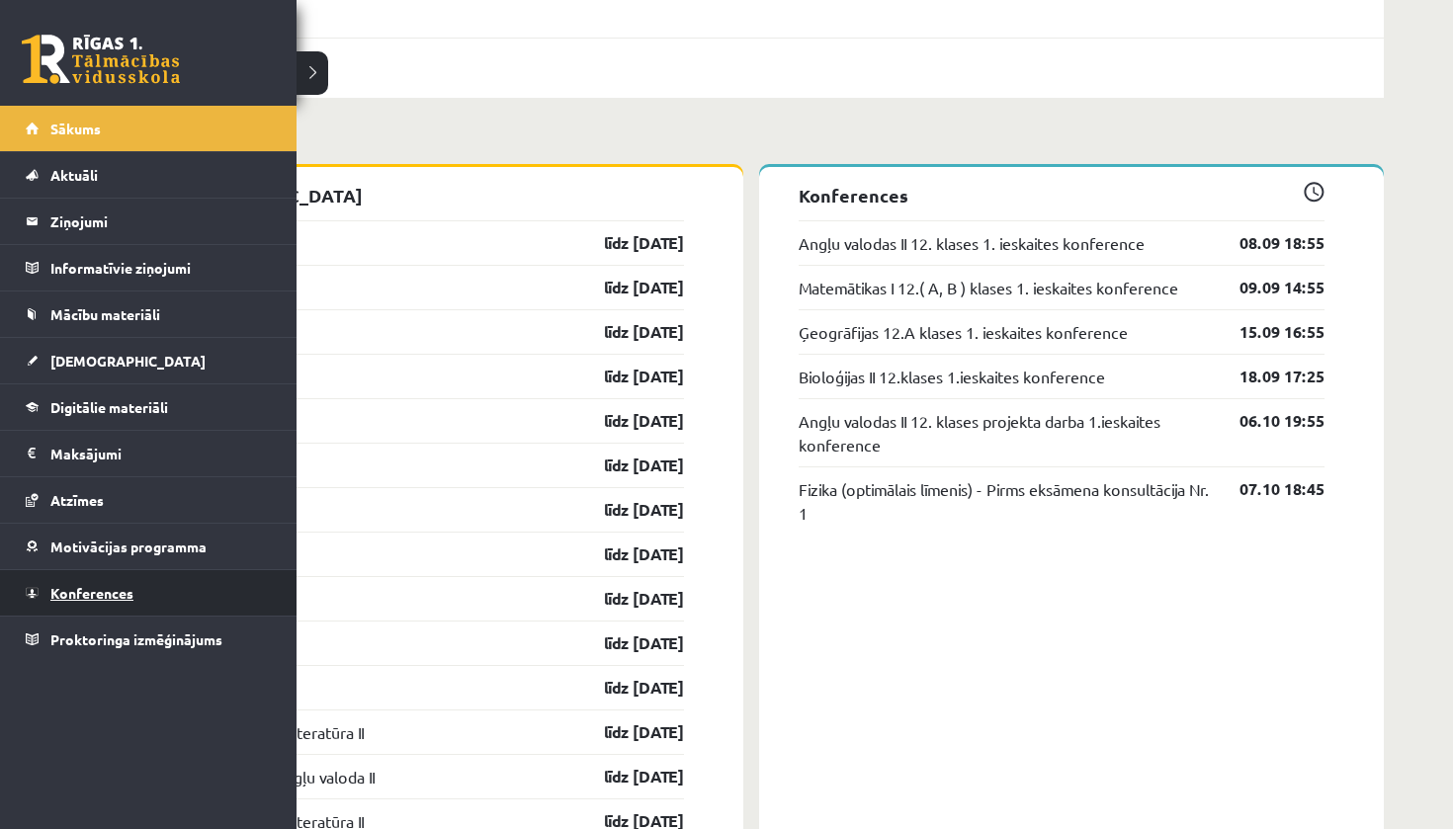
click at [94, 593] on span "Konferences" at bounding box center [91, 593] width 83 height 18
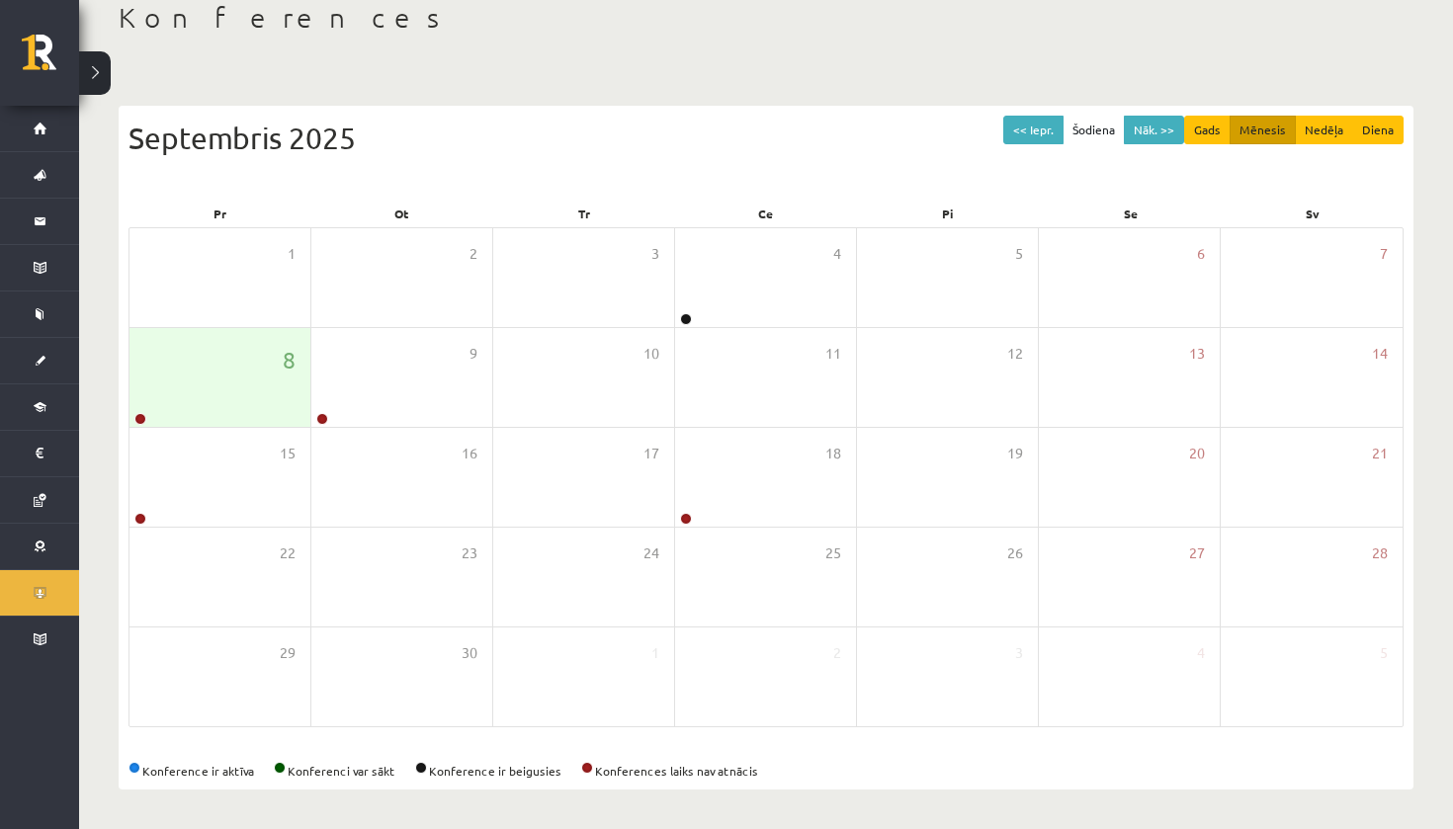
scroll to position [115, 0]
